Goal: Information Seeking & Learning: Learn about a topic

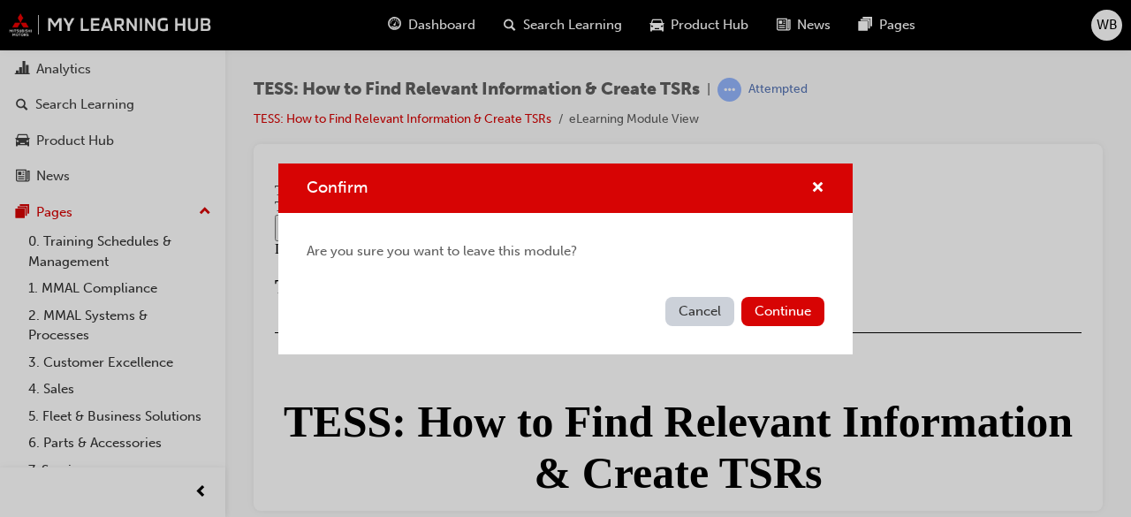
scroll to position [973, 0]
click at [694, 316] on button "Cancel" at bounding box center [699, 311] width 69 height 29
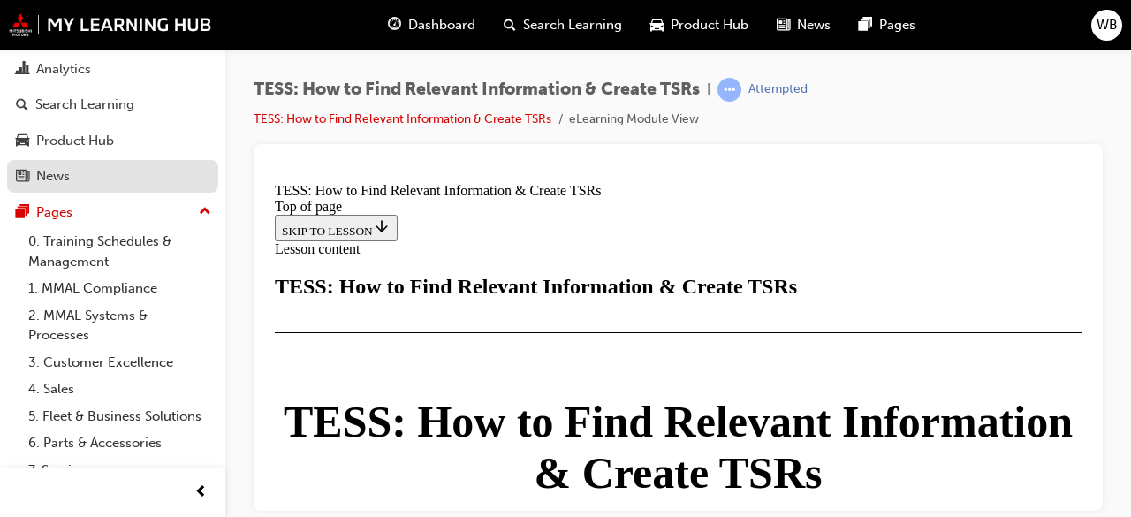
click at [79, 171] on div "News" at bounding box center [112, 176] width 193 height 22
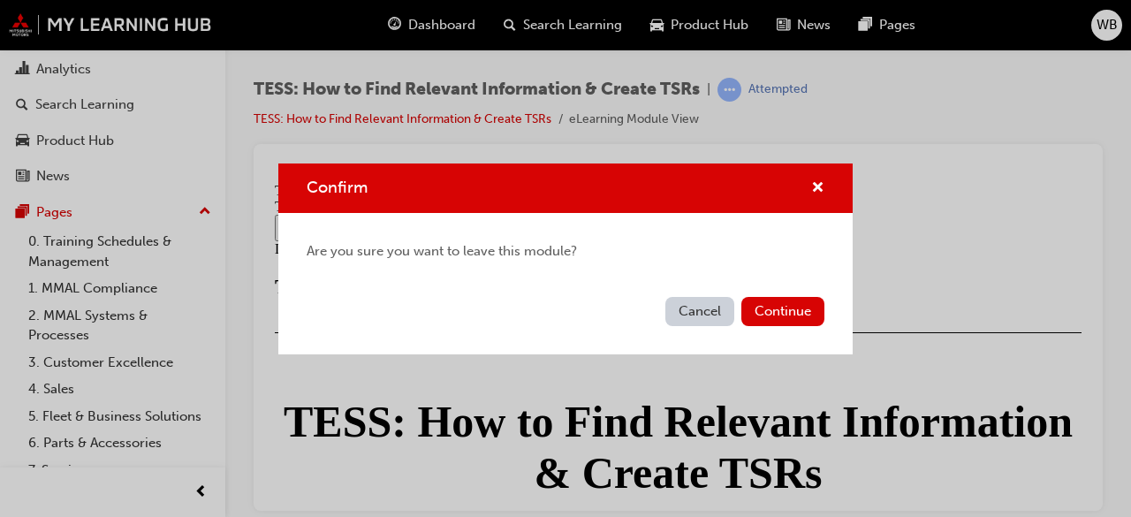
drag, startPoint x: 217, startPoint y: 248, endPoint x: 217, endPoint y: 238, distance: 10.6
click at [217, 238] on div "Confirm Are you sure you want to leave this module? Cancel Continue" at bounding box center [565, 258] width 1131 height 517
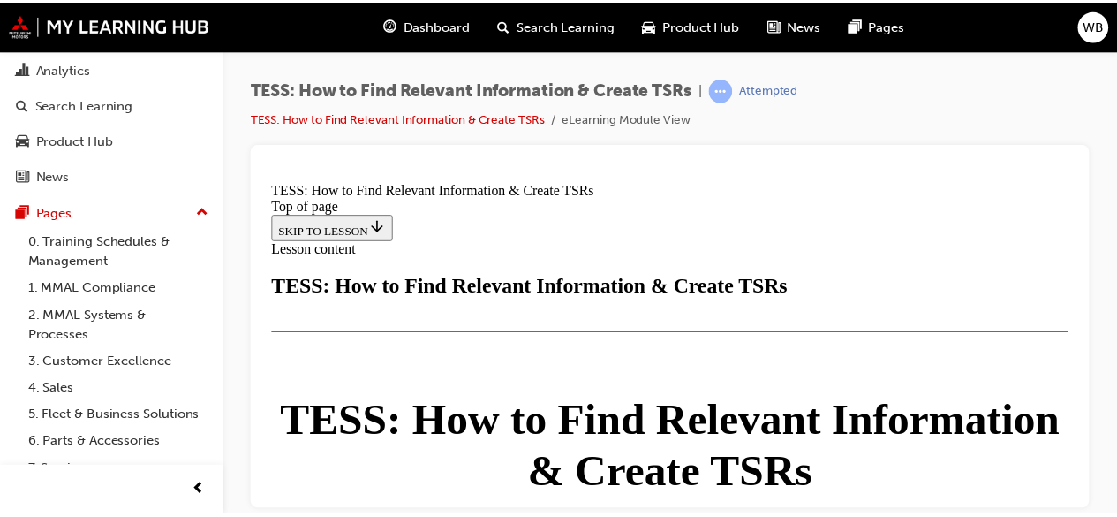
scroll to position [980, 0]
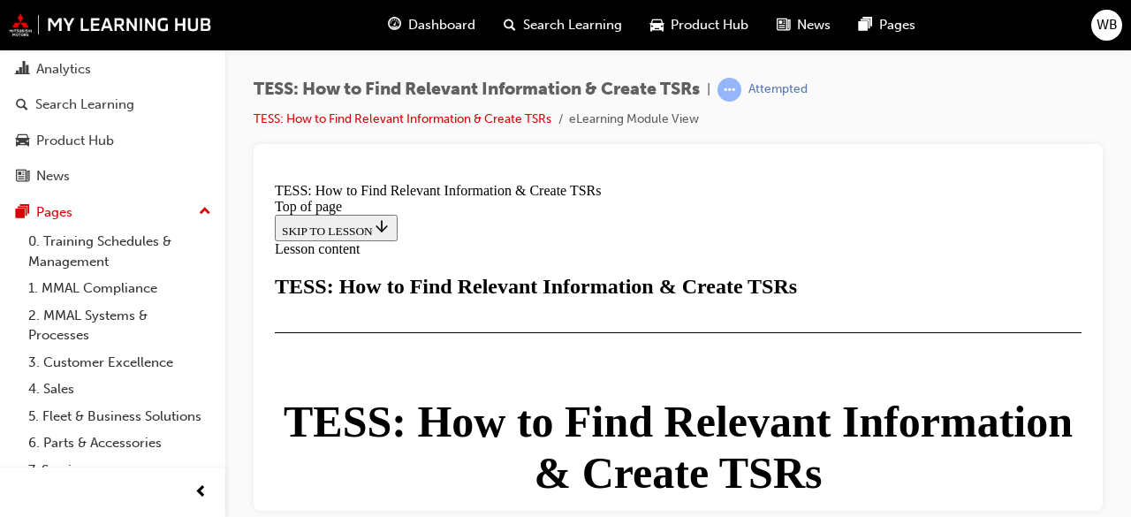
click at [97, 64] on div "Analytics" at bounding box center [112, 69] width 193 height 22
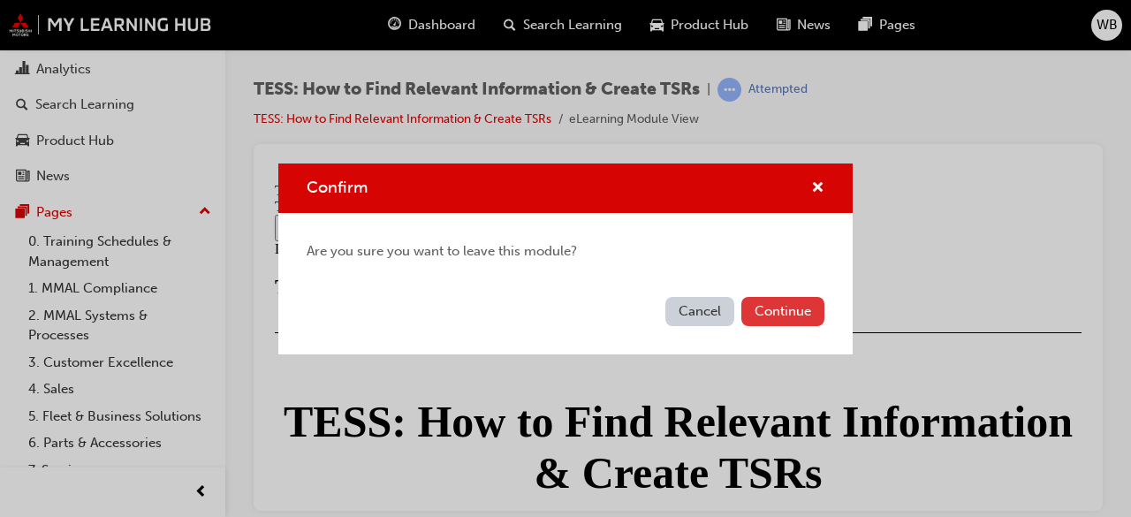
click at [785, 314] on button "Continue" at bounding box center [782, 311] width 83 height 29
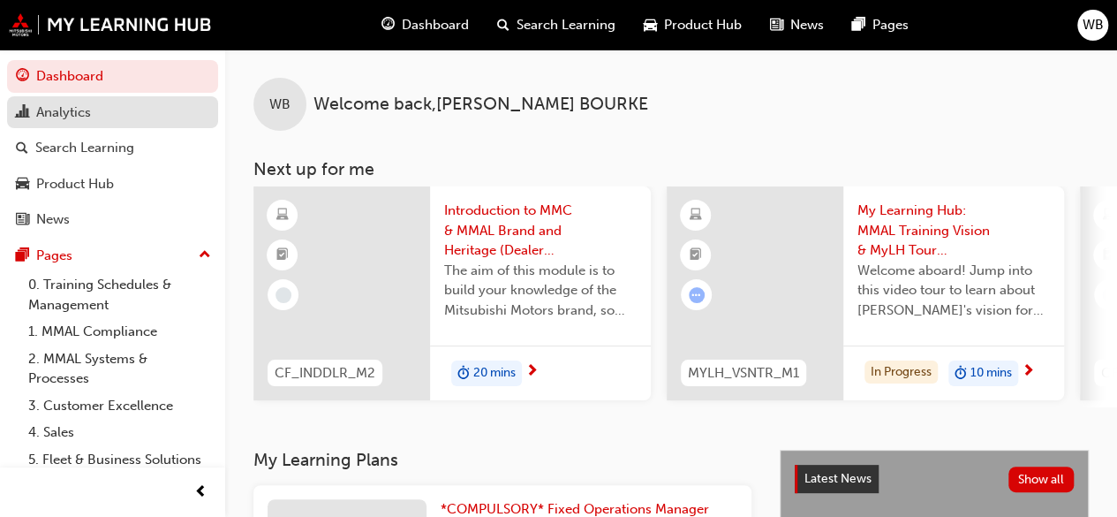
click at [122, 116] on div "Analytics" at bounding box center [112, 113] width 193 height 22
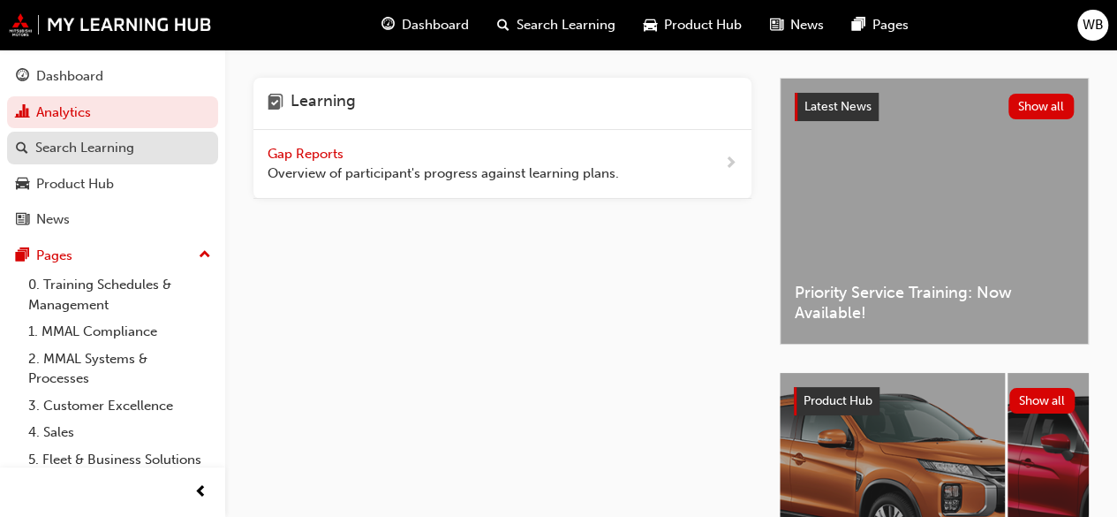
click at [95, 151] on div "Search Learning" at bounding box center [84, 148] width 99 height 20
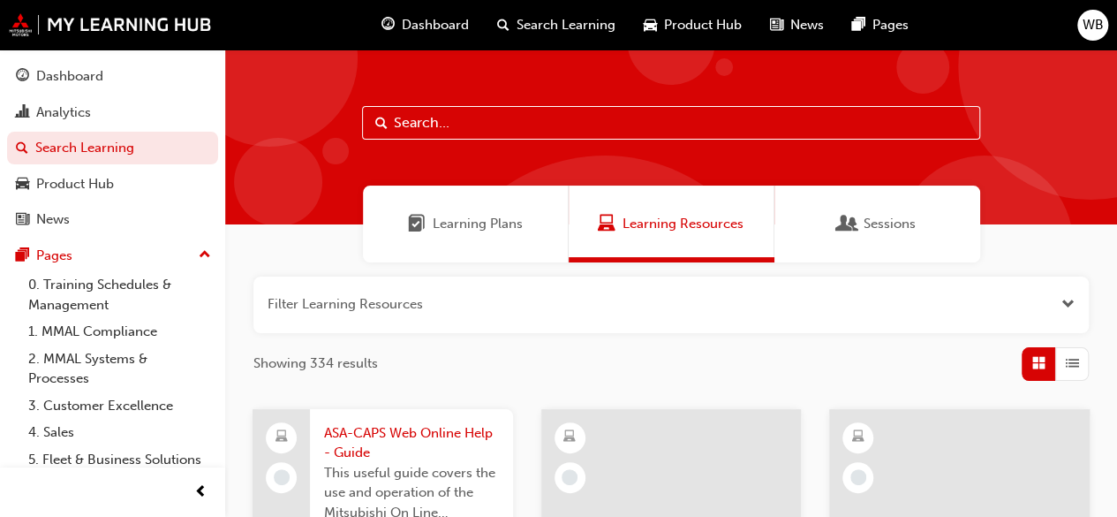
click at [888, 229] on span "Sessions" at bounding box center [890, 224] width 52 height 20
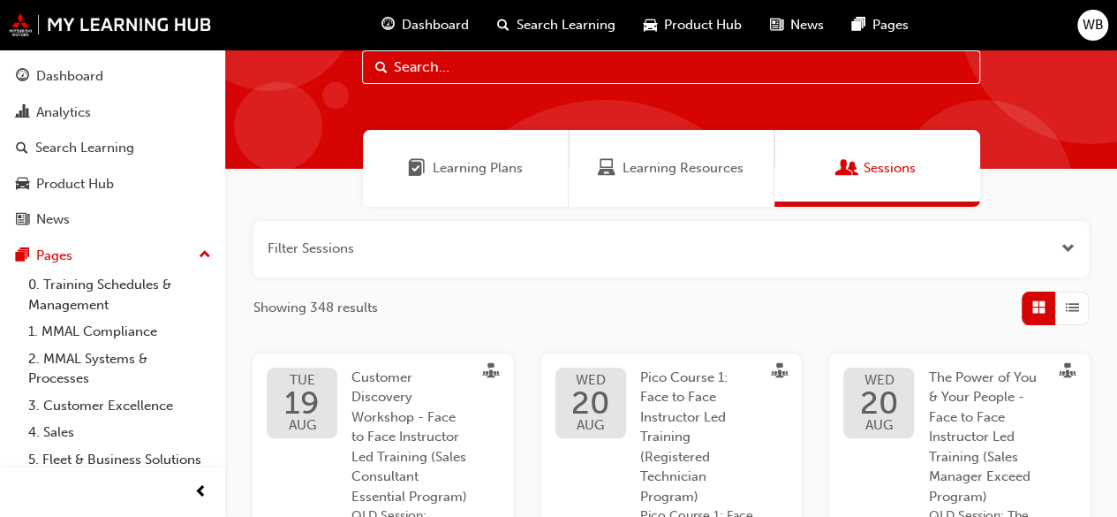
scroll to position [51, 0]
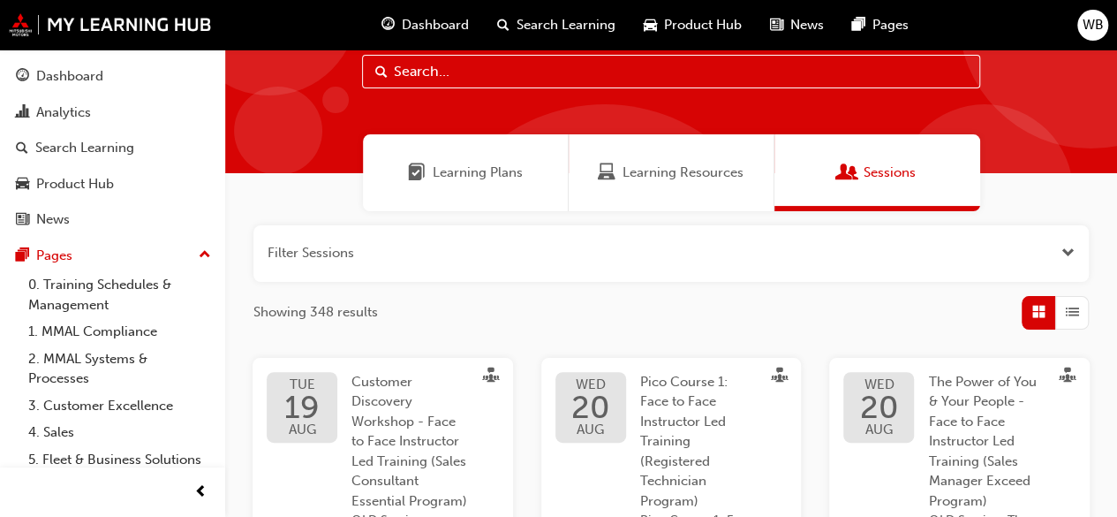
click at [567, 26] on span "Search Learning" at bounding box center [566, 25] width 99 height 20
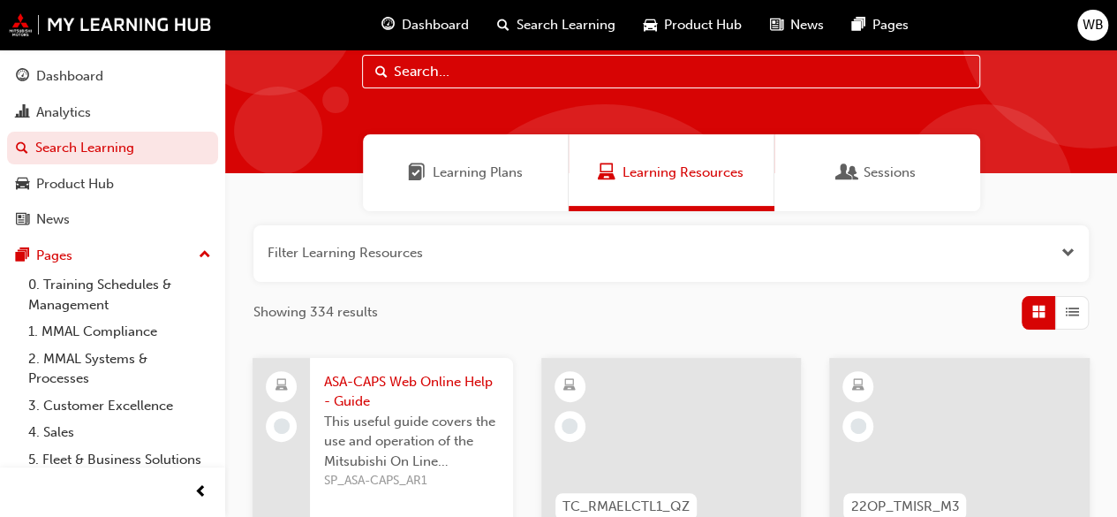
click at [478, 172] on span "Learning Plans" at bounding box center [478, 173] width 90 height 20
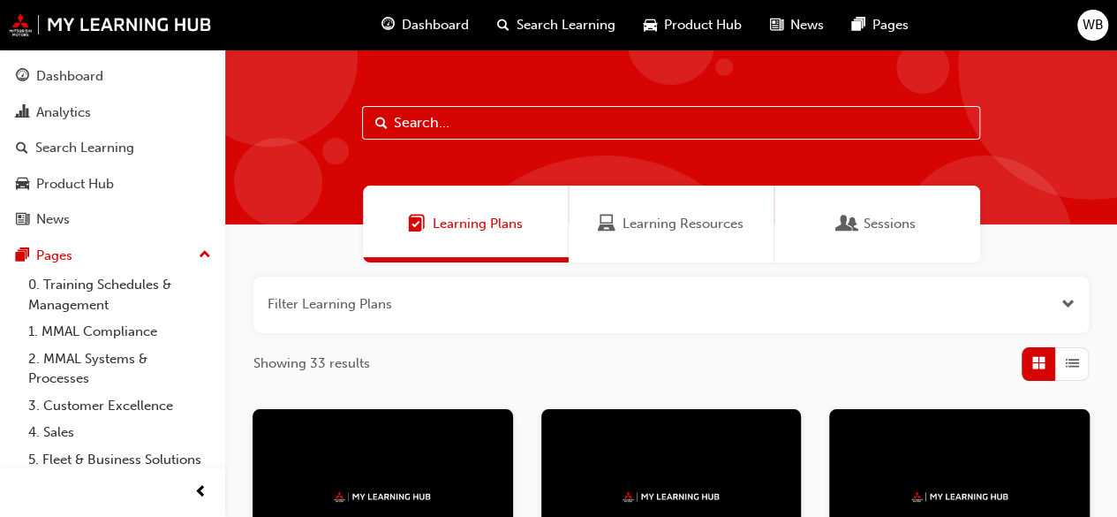
click at [1051, 288] on button "button" at bounding box center [672, 304] width 836 height 57
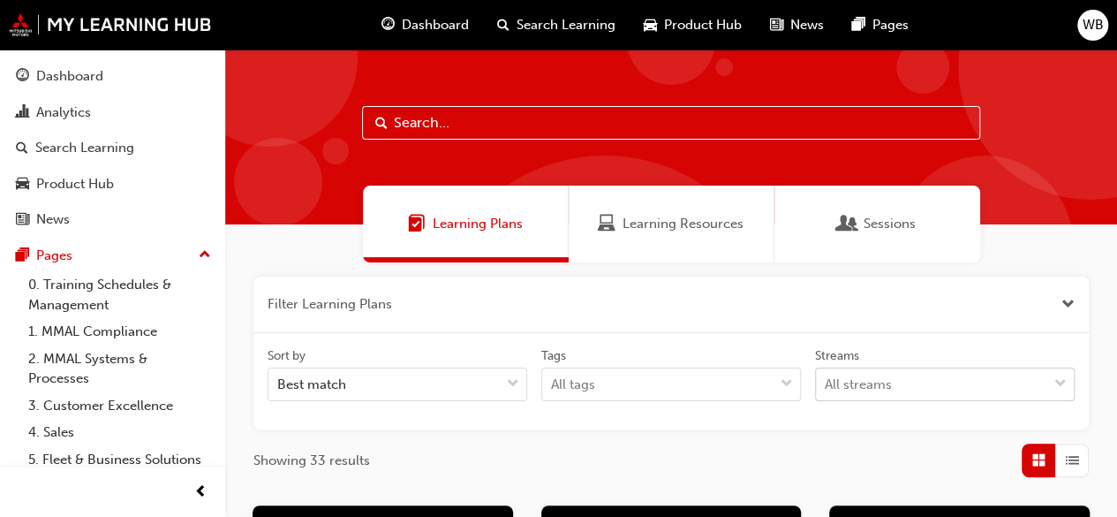
scroll to position [163, 0]
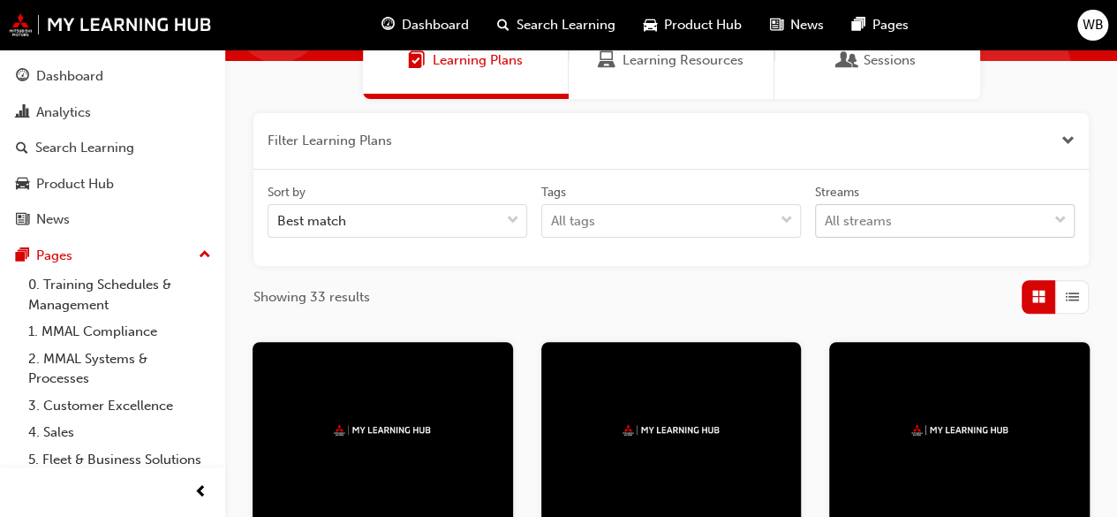
click at [1058, 353] on body "Your version of Internet Explorer is outdated and not supported. Please upgrade…" at bounding box center [558, 95] width 1117 height 517
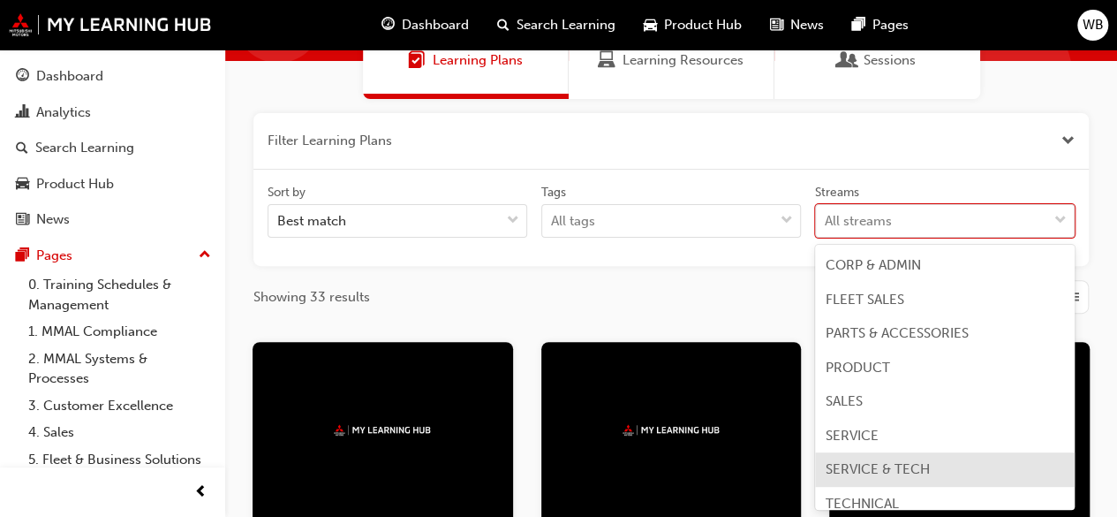
click at [913, 465] on span "SERVICE & TECH" at bounding box center [878, 469] width 104 height 16
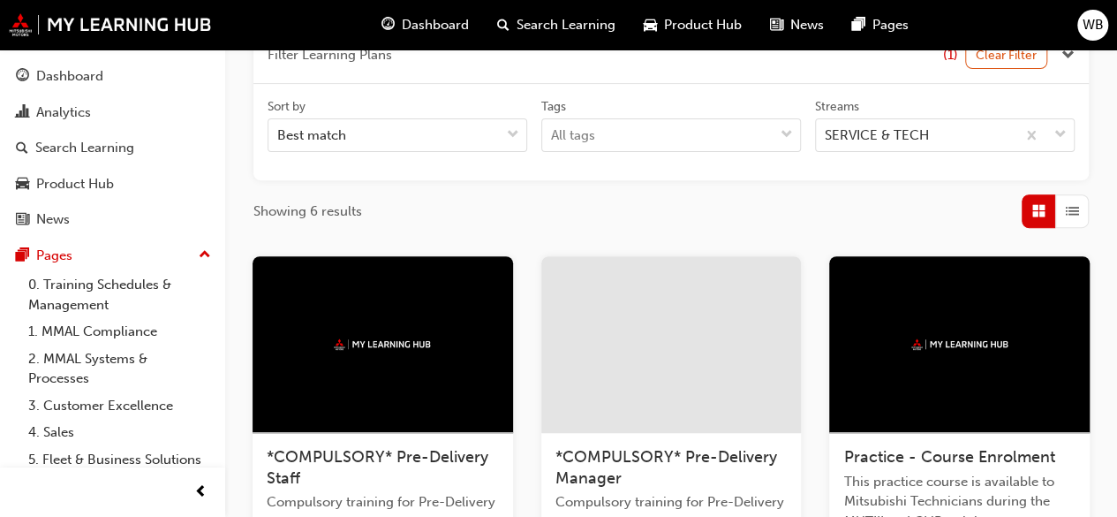
scroll to position [247, 0]
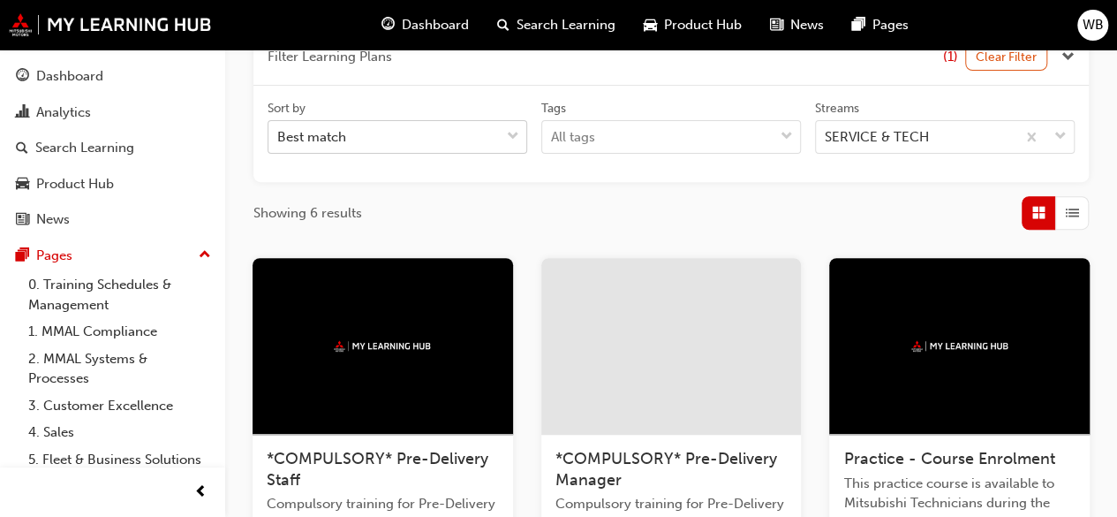
click at [516, 130] on span "down-icon" at bounding box center [513, 136] width 12 height 23
click at [279, 130] on input "Sort by Best match" at bounding box center [278, 136] width 2 height 15
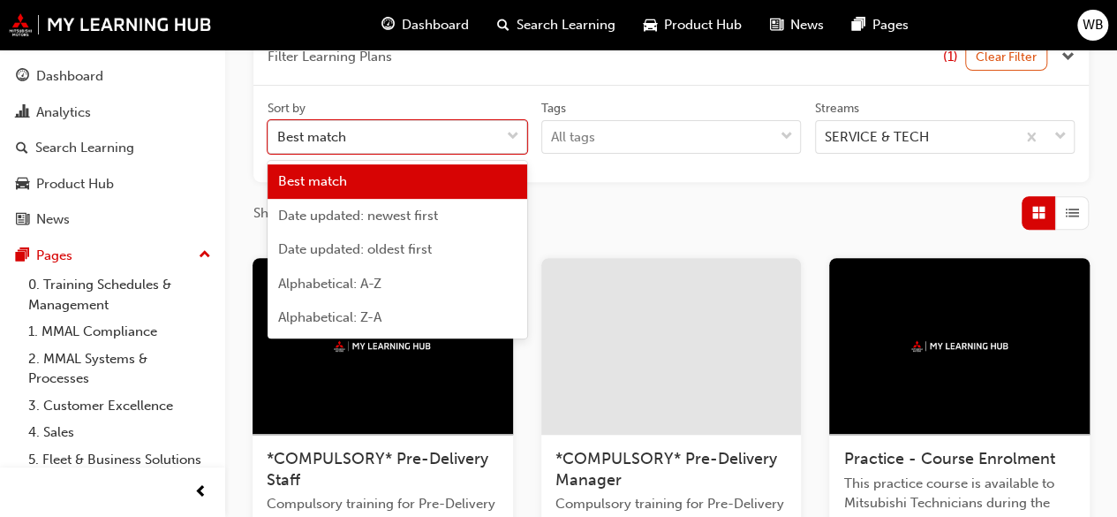
scroll to position [0, 0]
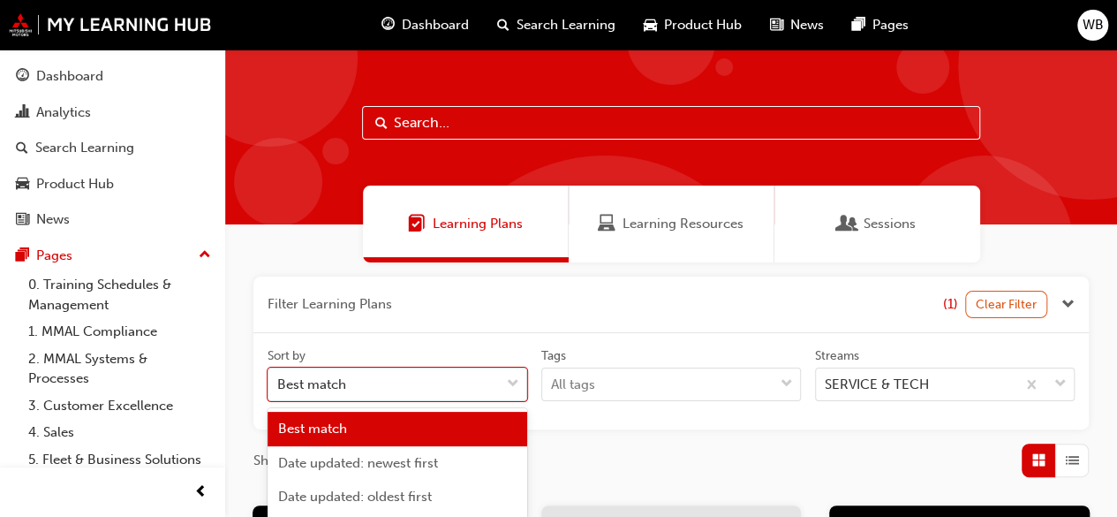
click at [664, 222] on span "Learning Resources" at bounding box center [683, 224] width 121 height 20
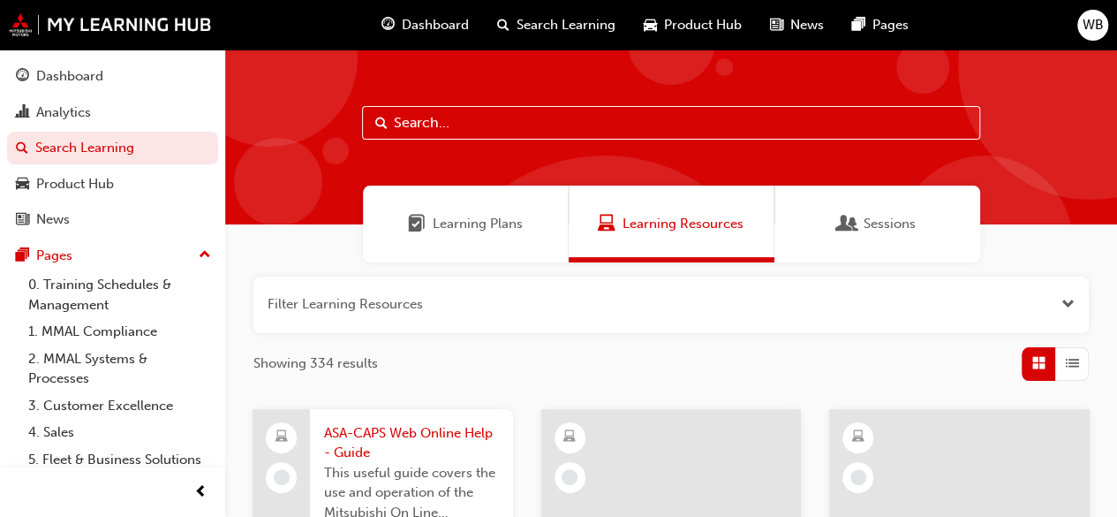
click at [897, 219] on span "Sessions" at bounding box center [890, 224] width 52 height 20
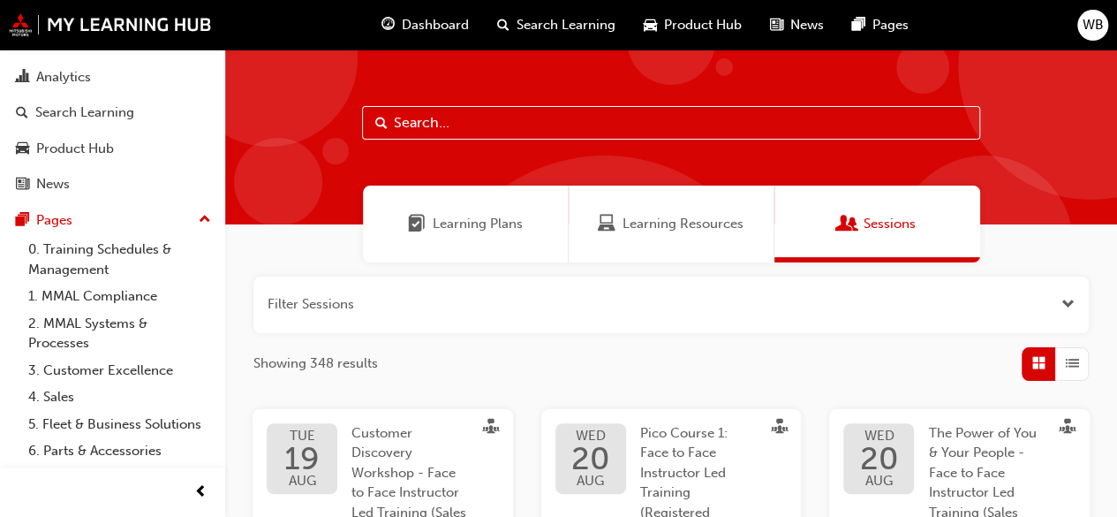
scroll to position [34, 0]
click at [429, 20] on span "Dashboard" at bounding box center [435, 25] width 67 height 20
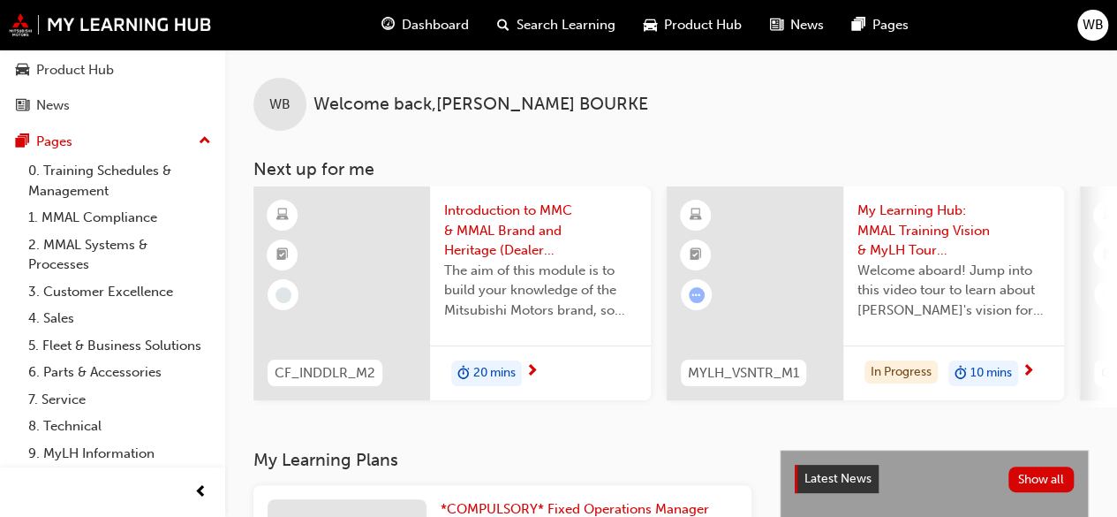
scroll to position [161, 0]
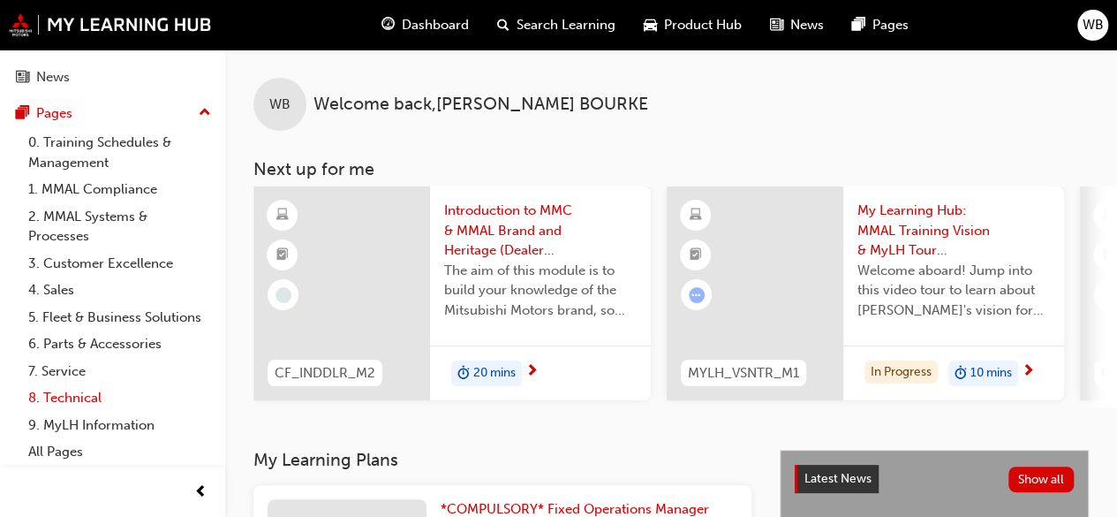
click at [74, 393] on link "8. Technical" at bounding box center [119, 397] width 197 height 27
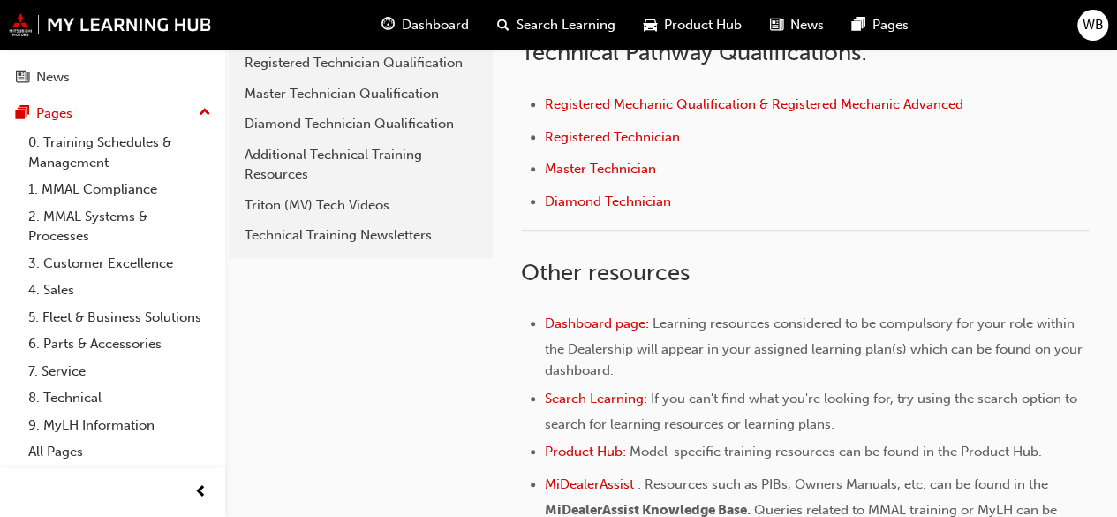
scroll to position [409, 0]
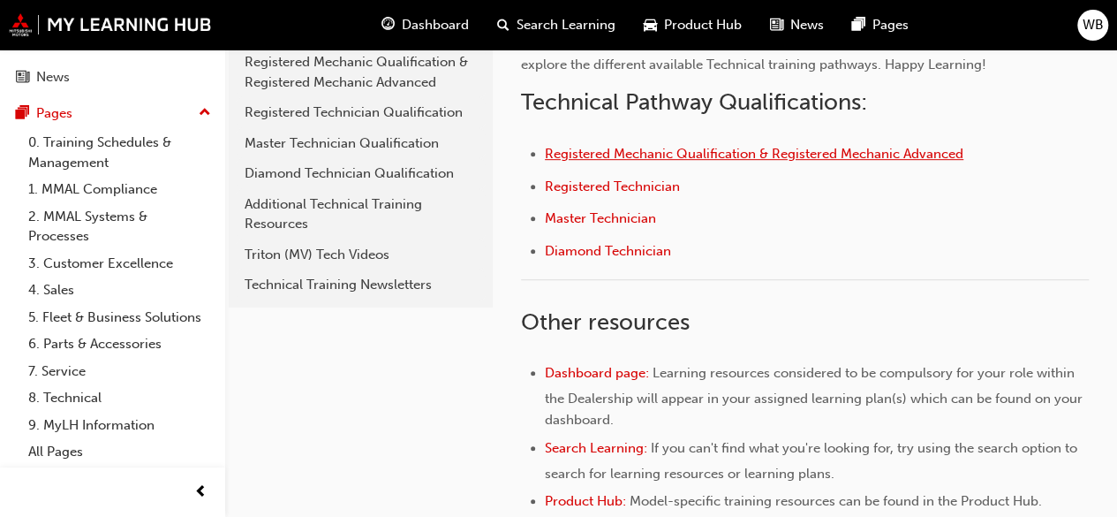
click at [711, 155] on span "Registered Mechanic Qualification & Registered Mechanic Advanced" at bounding box center [754, 154] width 419 height 16
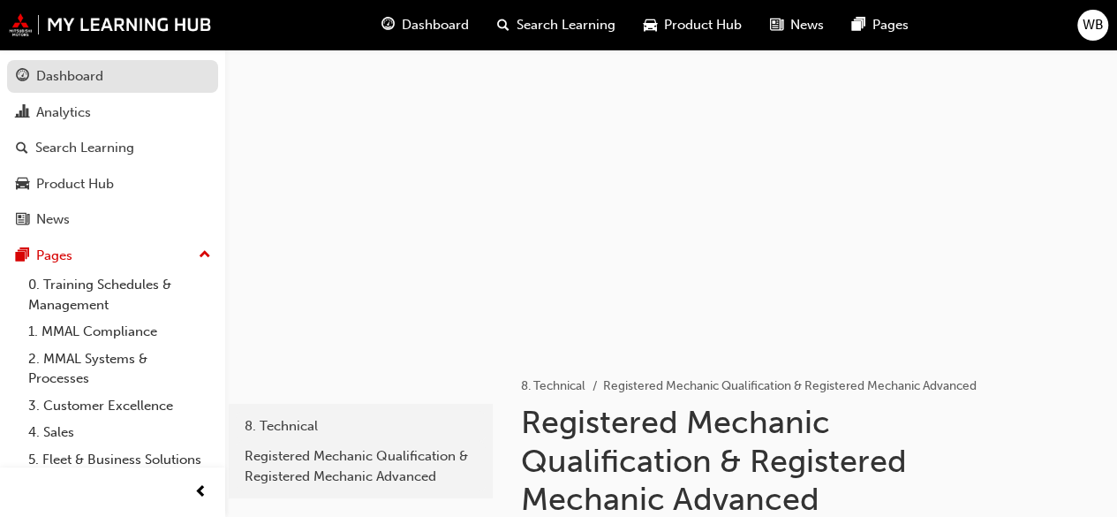
click at [99, 83] on div "Dashboard" at bounding box center [69, 76] width 67 height 20
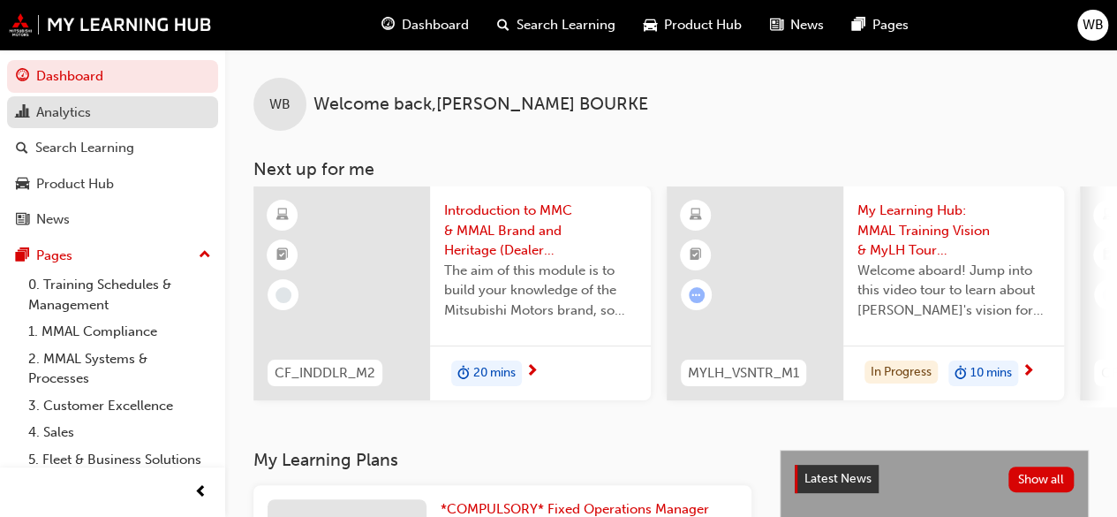
click at [86, 115] on div "Analytics" at bounding box center [63, 112] width 55 height 20
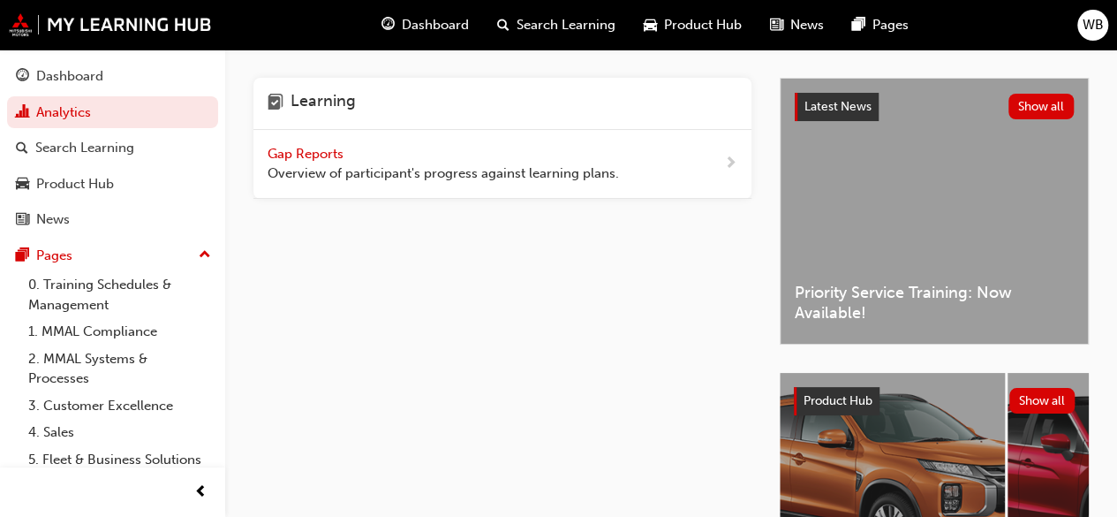
click at [715, 162] on div "Gap Reports Overview of participant's progress against learning plans." at bounding box center [503, 164] width 498 height 69
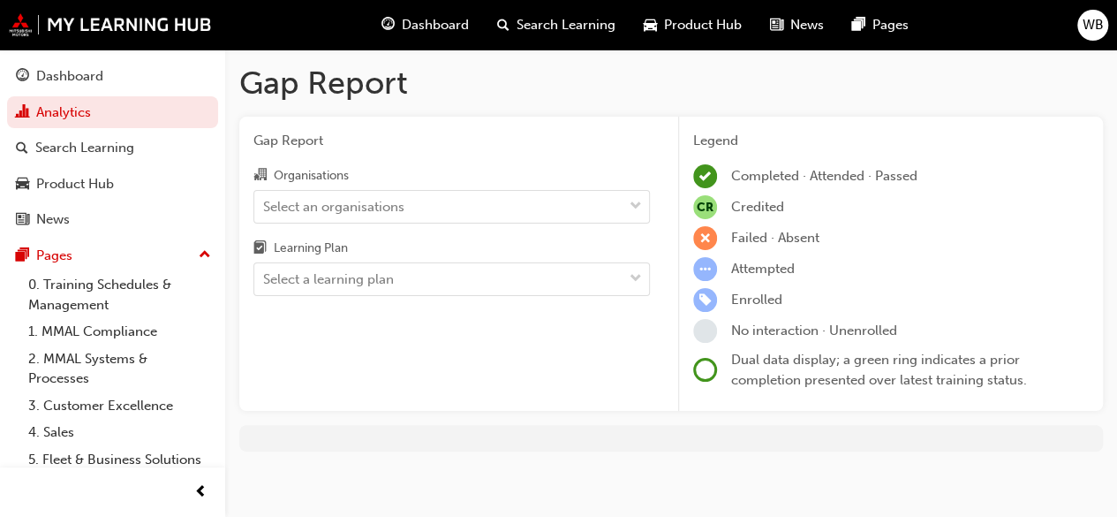
click at [458, 178] on div "Organisations" at bounding box center [452, 177] width 397 height 26
click at [265, 198] on input "Organisations Select an organisations" at bounding box center [264, 205] width 2 height 15
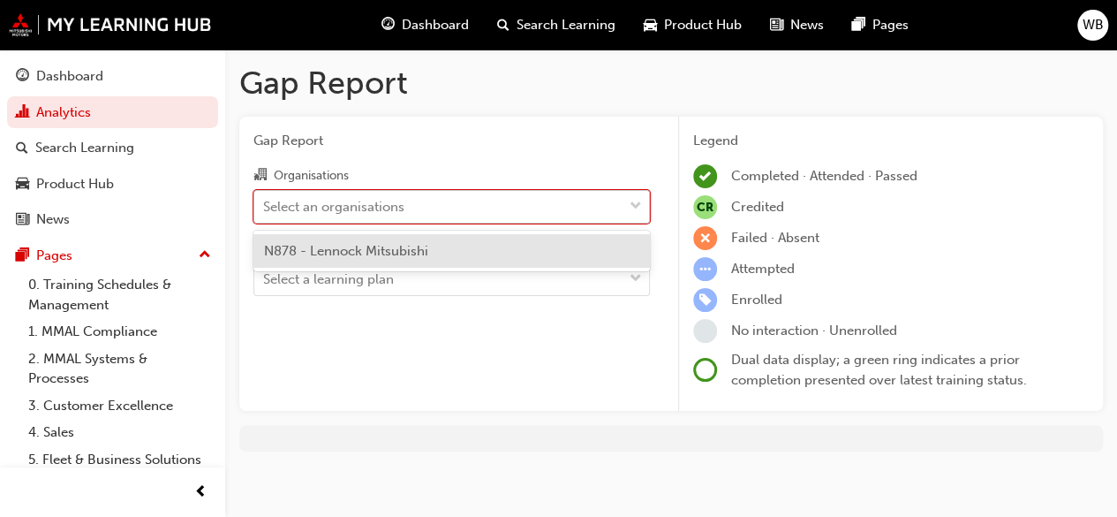
click at [458, 218] on div "Select an organisations" at bounding box center [438, 206] width 368 height 31
click at [265, 213] on input "Organisations option N878 - Lennock Mitsubishi focused, 1 of 1. 1 result availa…" at bounding box center [264, 205] width 2 height 15
click at [371, 244] on span "N878 - Lennock Mitsubishi" at bounding box center [346, 251] width 164 height 16
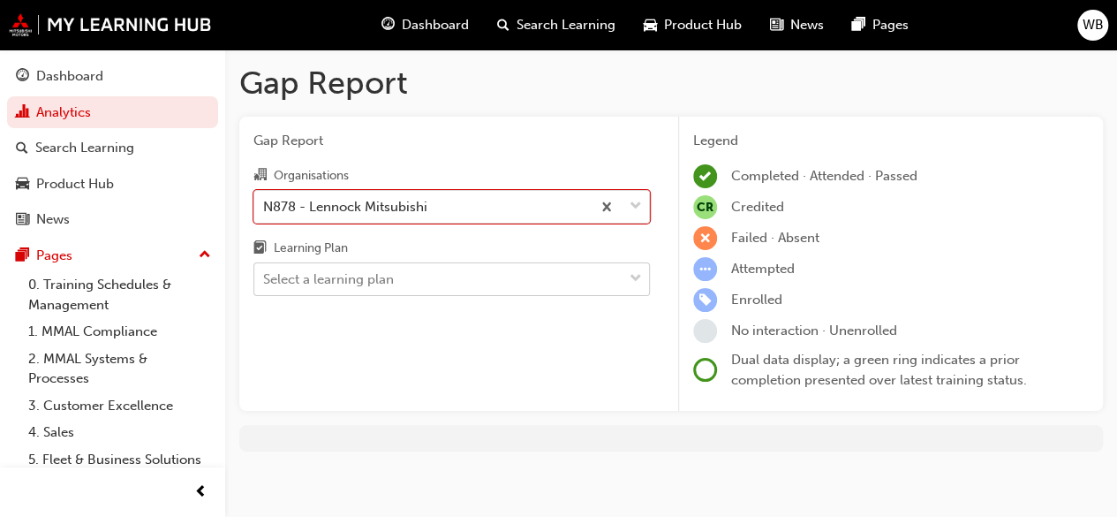
click at [627, 275] on div at bounding box center [636, 279] width 26 height 32
click at [265, 275] on input "Learning Plan Select a learning plan" at bounding box center [264, 278] width 2 height 15
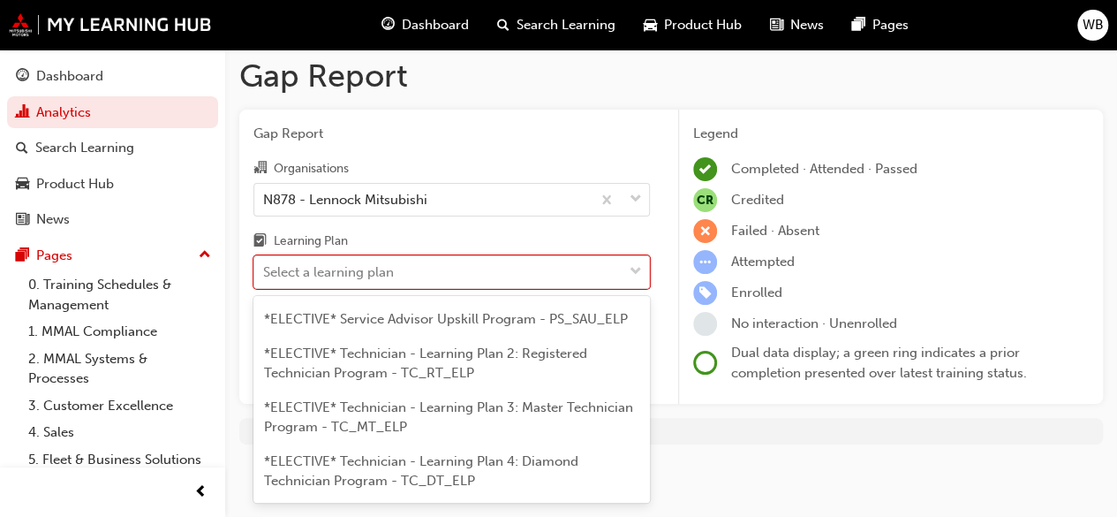
scroll to position [1139, 0]
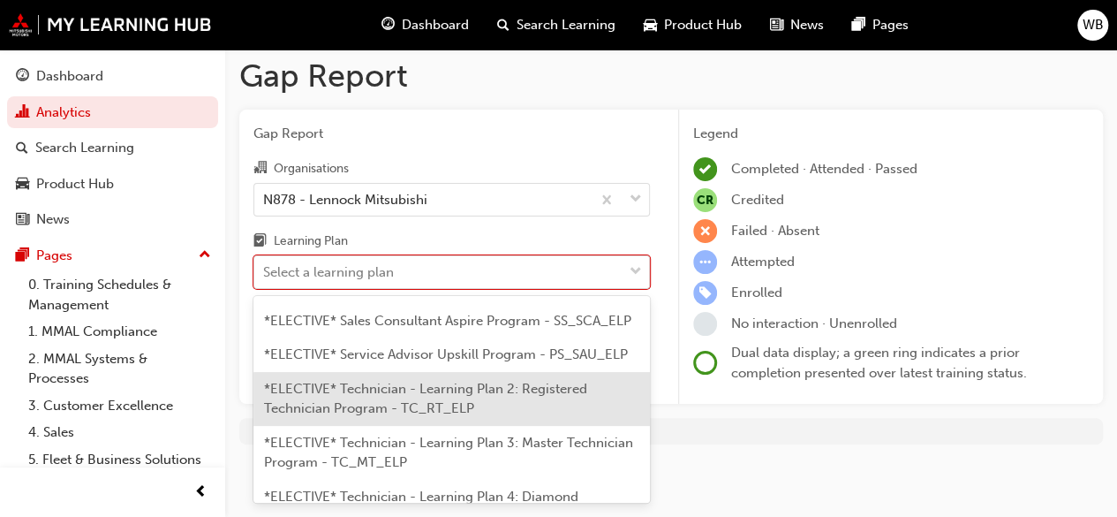
click at [367, 417] on span "*ELECTIVE* Technician - Learning Plan 2: Registered Technician Program - TC_RT_…" at bounding box center [425, 399] width 323 height 36
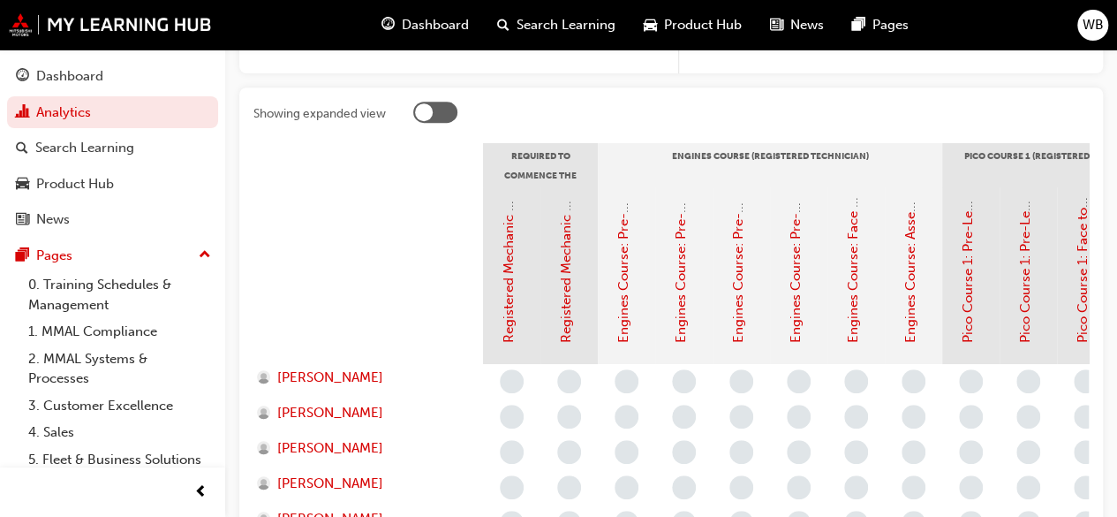
scroll to position [338, 0]
click at [438, 114] on div at bounding box center [435, 111] width 44 height 21
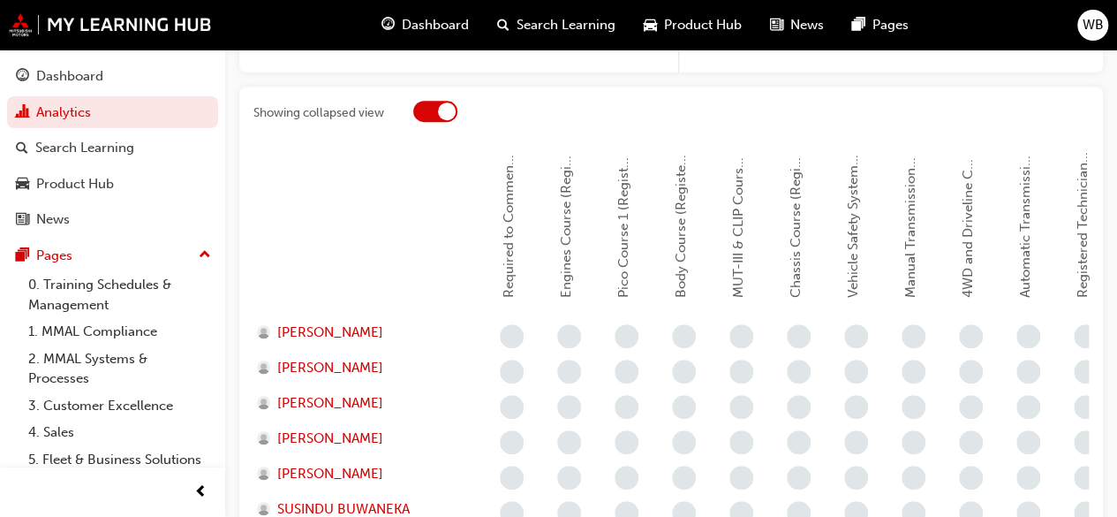
click at [422, 106] on div at bounding box center [435, 111] width 44 height 21
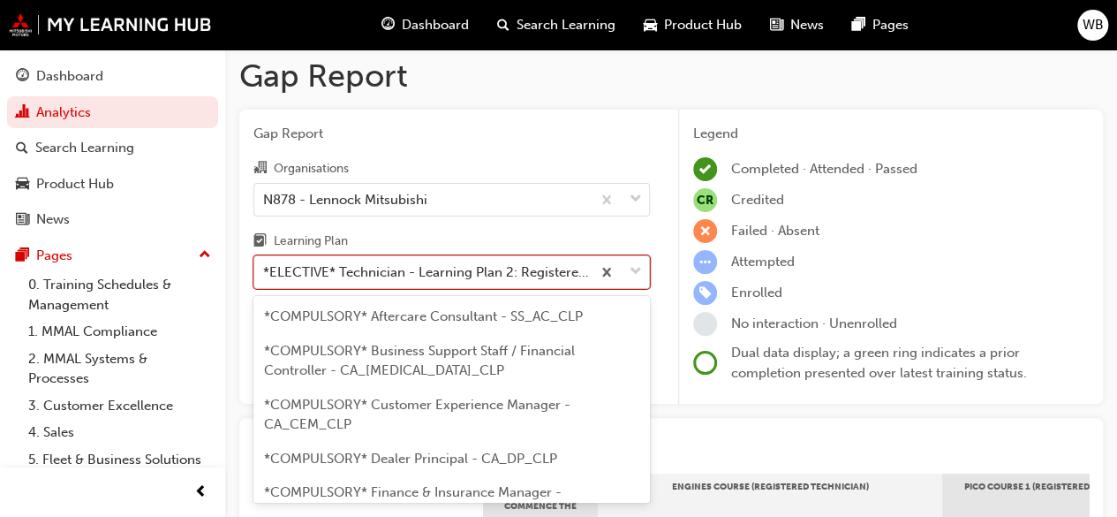
scroll to position [54, 0]
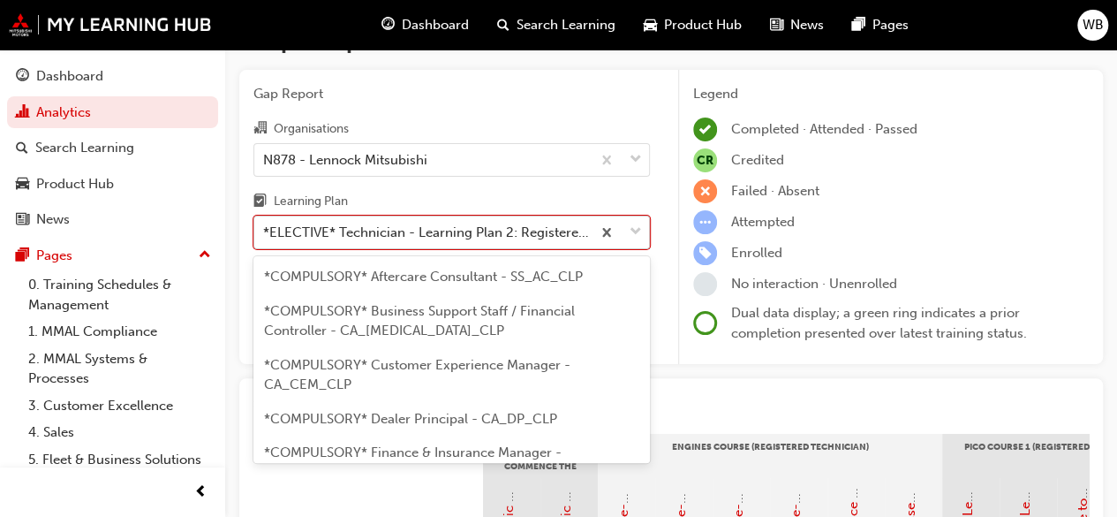
click at [637, 274] on body "Your version of Internet Explorer is outdated and not supported. Please upgrade…" at bounding box center [558, 211] width 1117 height 517
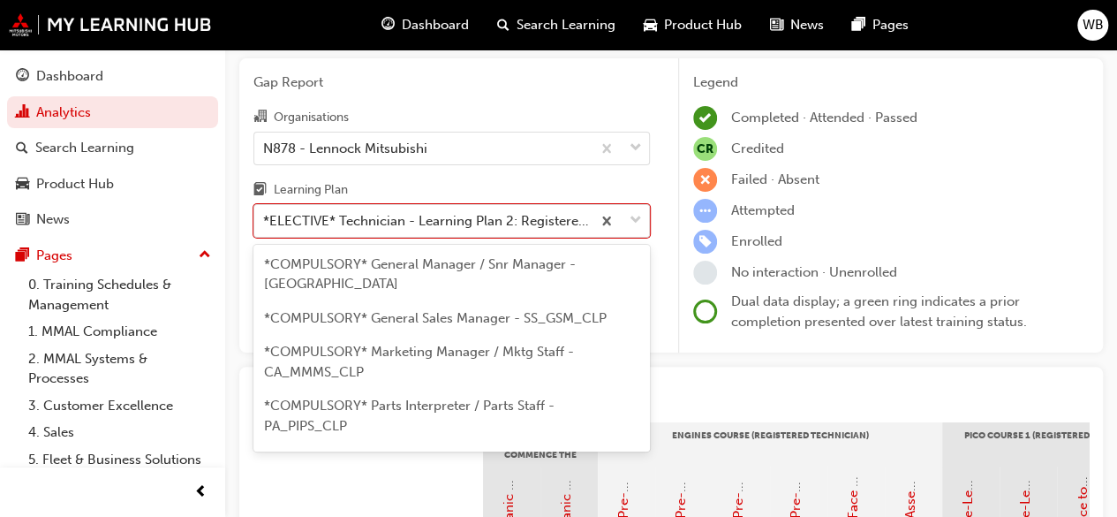
scroll to position [0, 0]
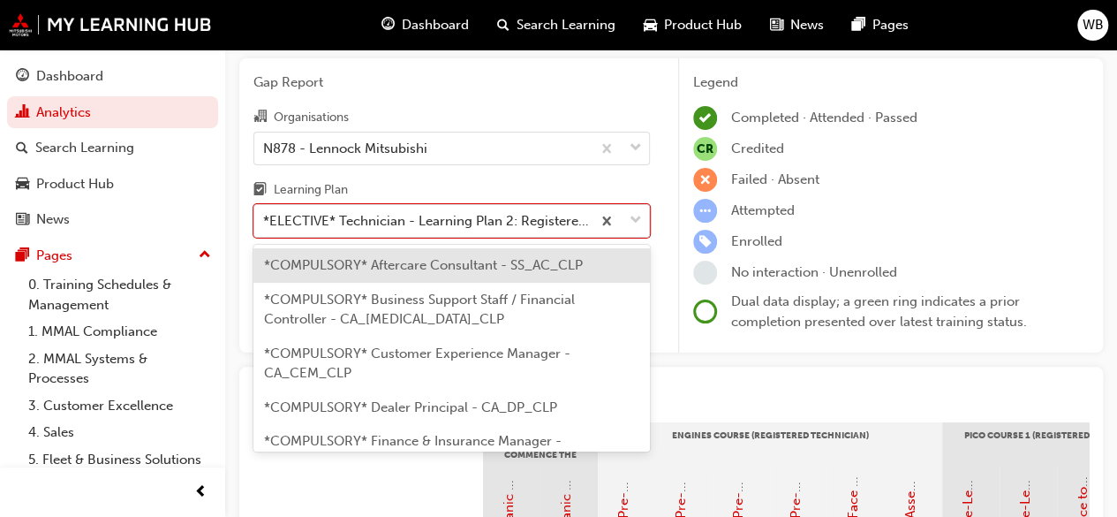
drag, startPoint x: 634, startPoint y: 262, endPoint x: 527, endPoint y: 117, distance: 180.7
click at [527, 117] on body "Your version of Internet Explorer is outdated and not supported. Please upgrade…" at bounding box center [558, 200] width 1117 height 517
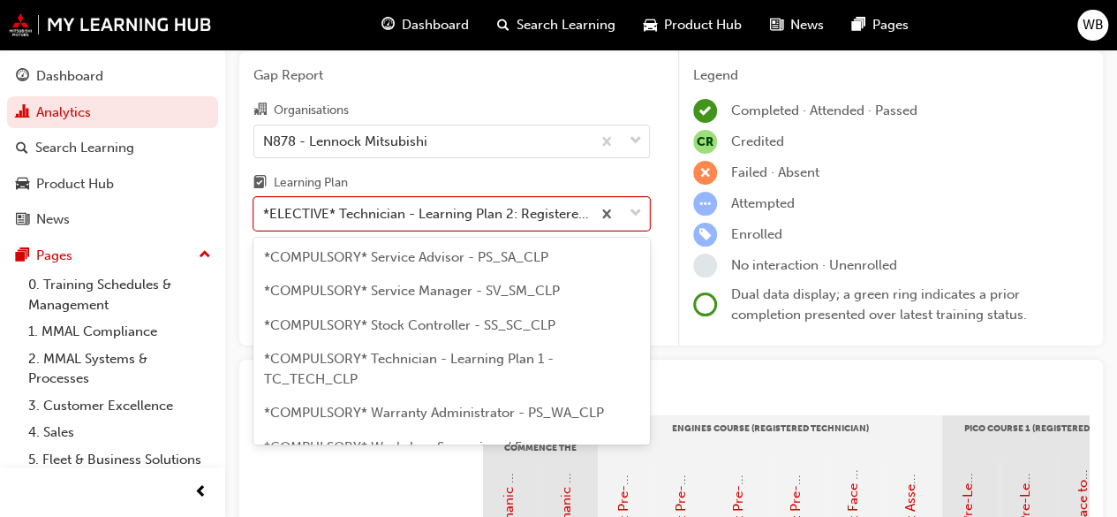
scroll to position [798, 0]
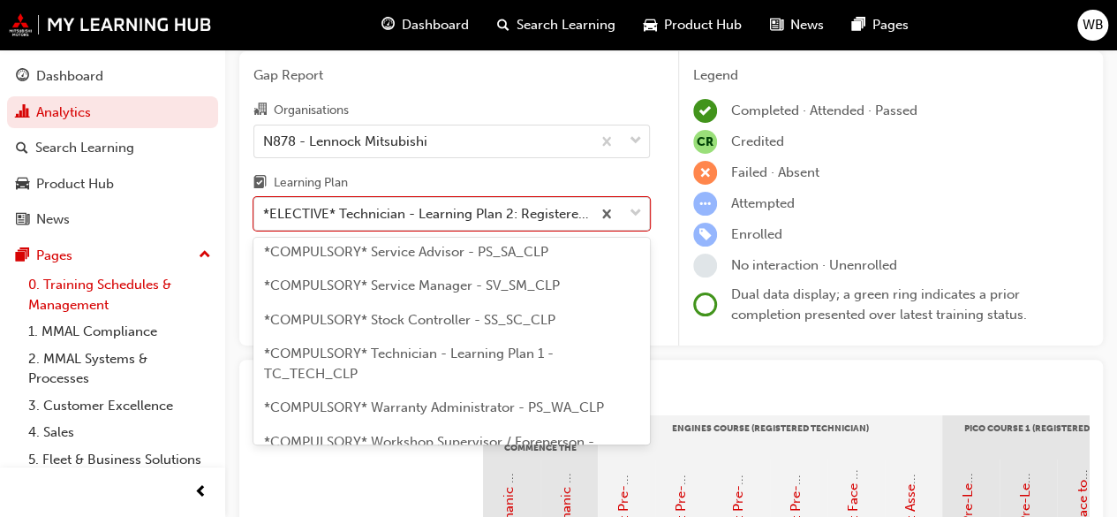
click at [128, 287] on link "0. Training Schedules & Management" at bounding box center [119, 294] width 197 height 47
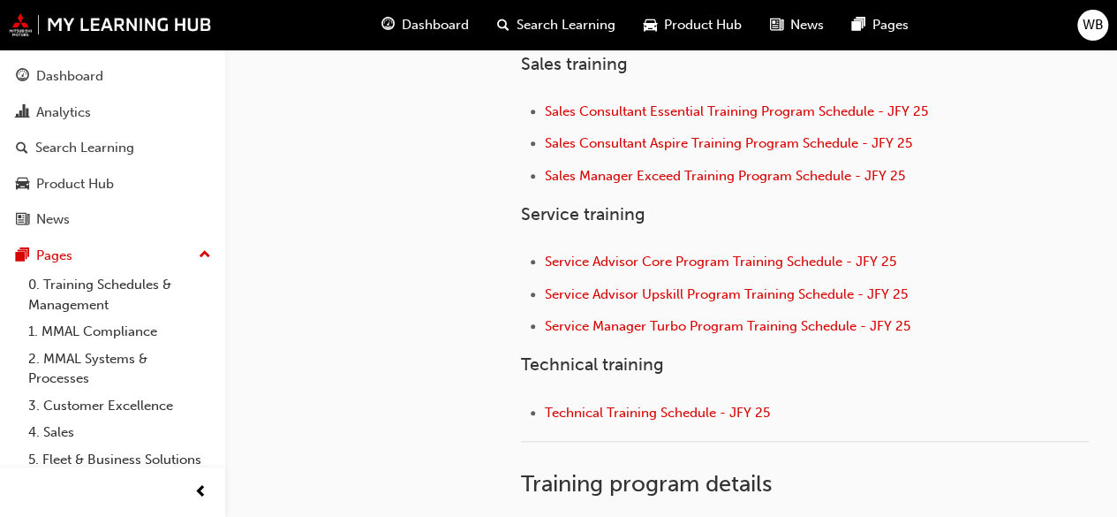
scroll to position [793, 0]
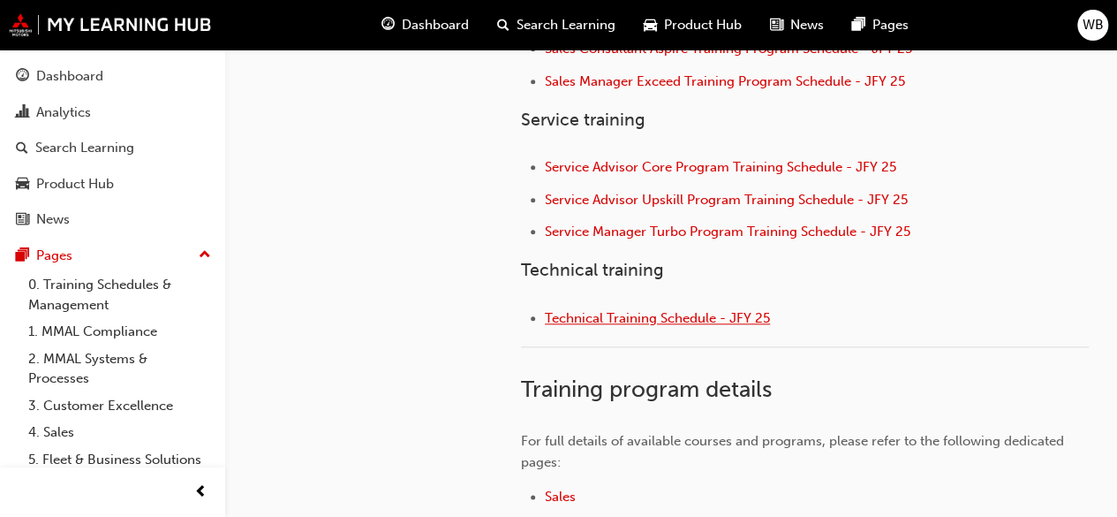
click at [627, 314] on span "Technical Training Schedule - JFY 25" at bounding box center [657, 318] width 225 height 16
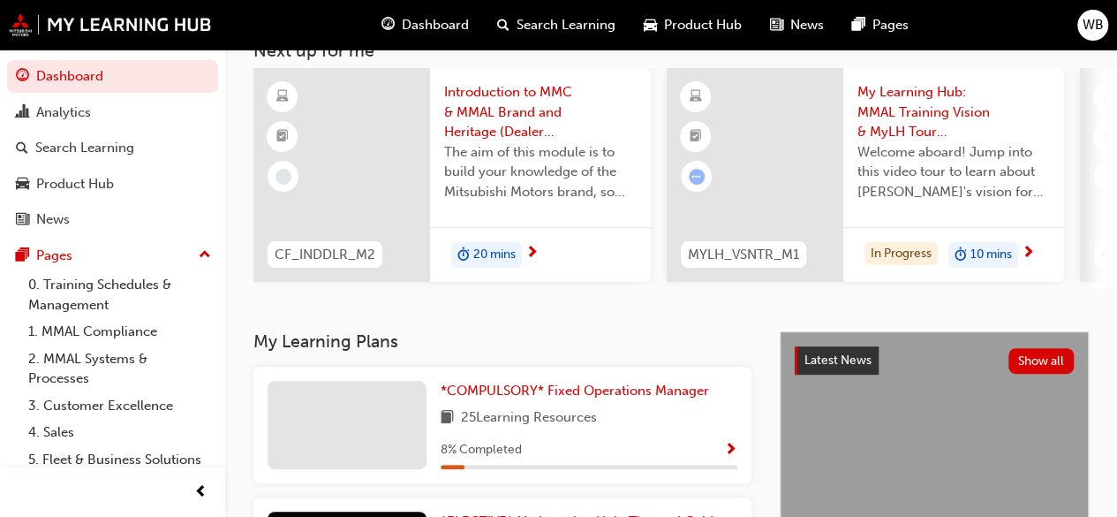
scroll to position [111, 0]
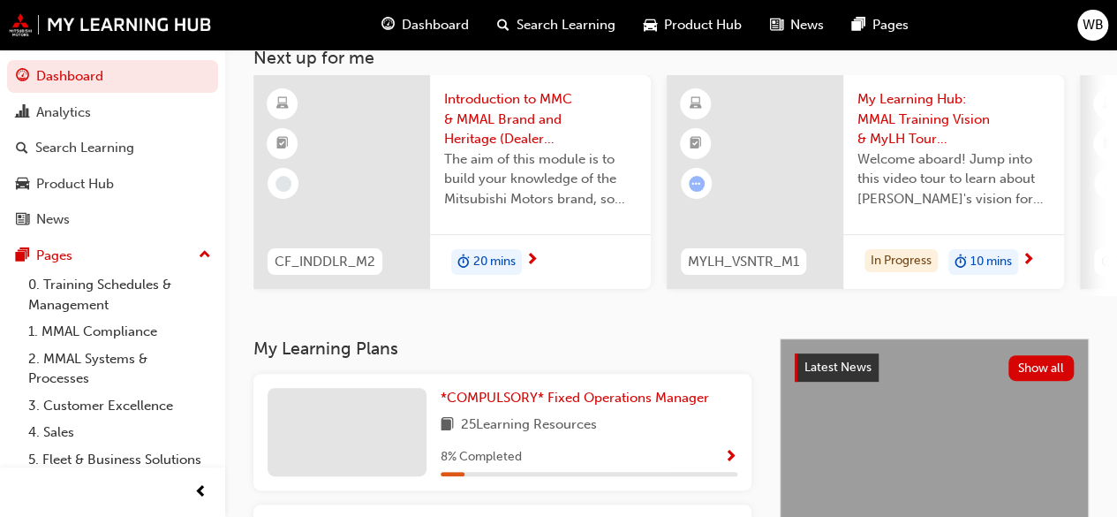
click at [735, 464] on span "Show Progress" at bounding box center [730, 458] width 13 height 16
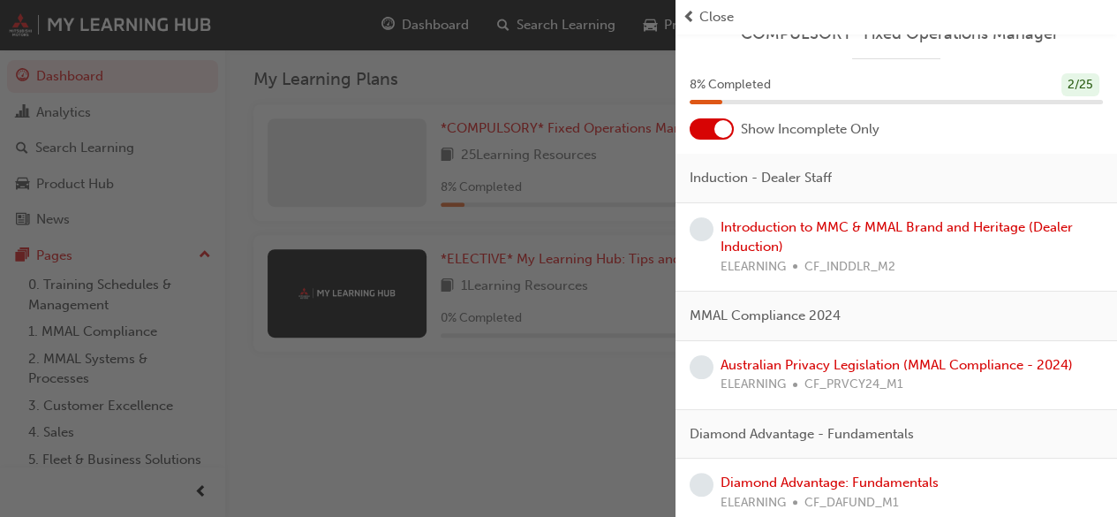
scroll to position [0, 0]
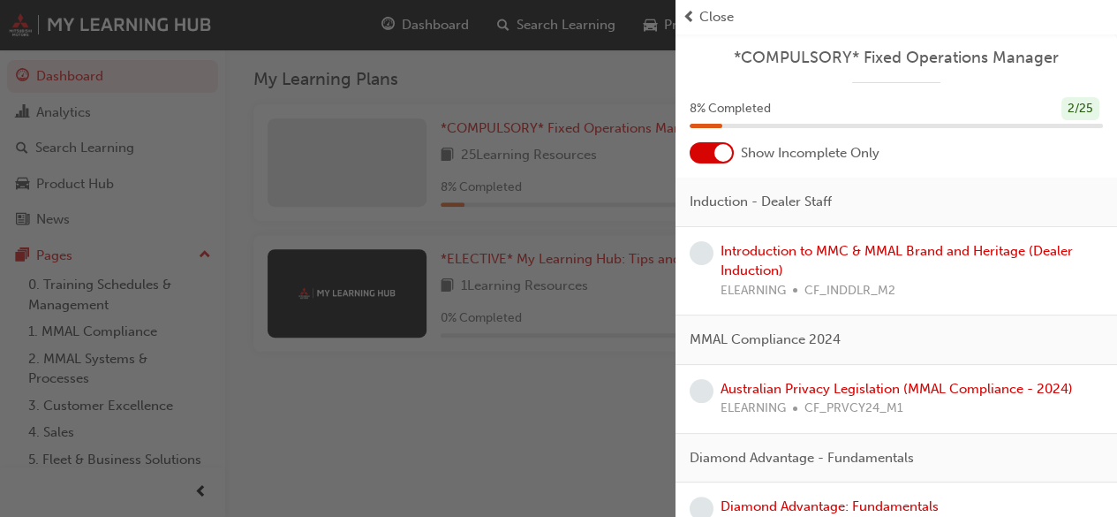
click at [700, 156] on div at bounding box center [712, 152] width 44 height 21
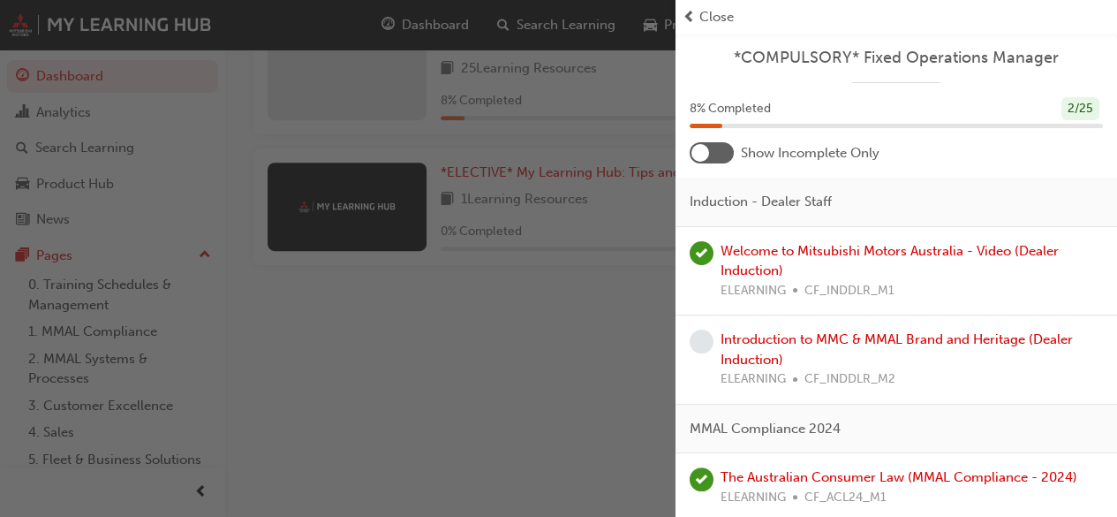
scroll to position [470, 0]
click at [701, 344] on span "learningRecordVerb_NONE-icon" at bounding box center [702, 341] width 24 height 24
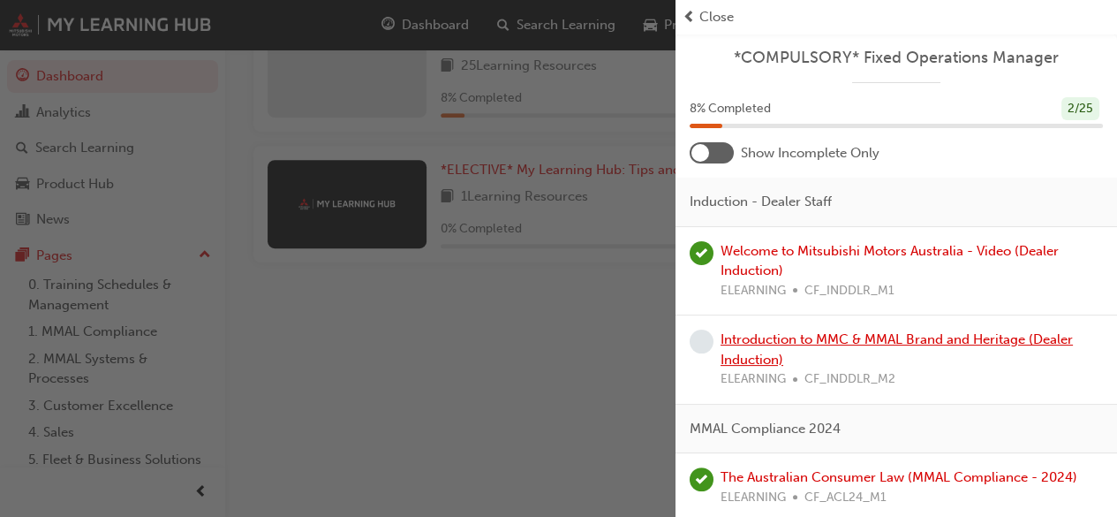
click at [756, 350] on link "Introduction to MMC & MMAL Brand and Heritage (Dealer Induction)" at bounding box center [897, 349] width 352 height 36
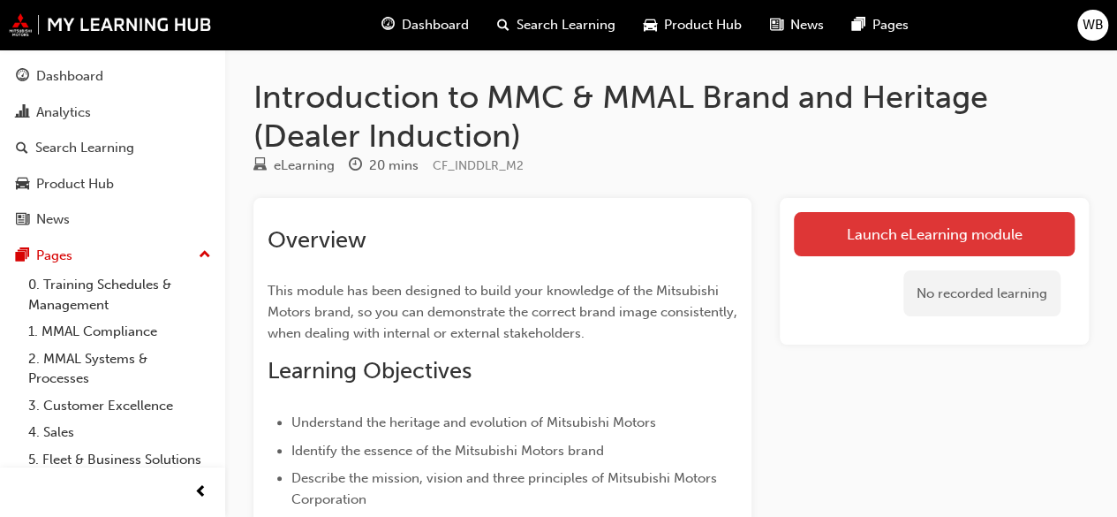
click at [912, 226] on link "Launch eLearning module" at bounding box center [934, 234] width 281 height 44
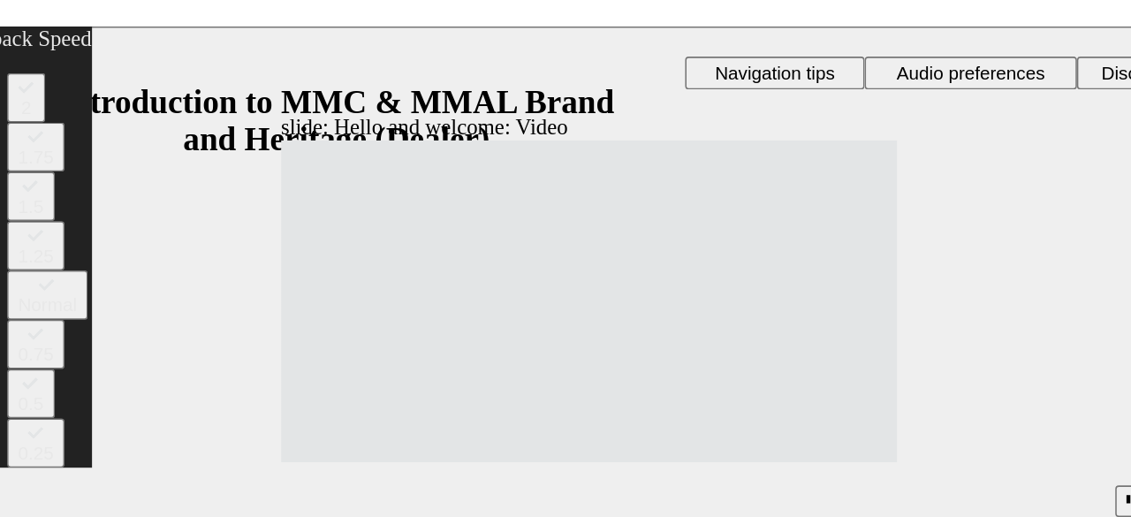
click at [598, 209] on div "slide: Hello and welcome: Video Rectangle 1 Rectangle 3 Hello and welcome : Vid…" at bounding box center [362, 195] width 821 height 338
type input "31"
